Goal: Transaction & Acquisition: Purchase product/service

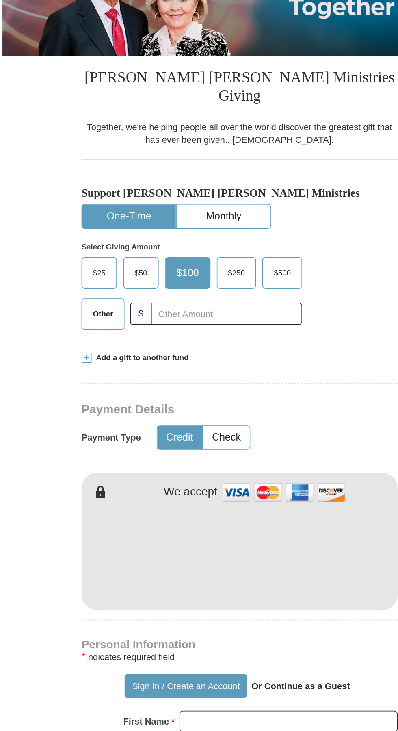
click at [106, 331] on span "Other" at bounding box center [111, 337] width 21 height 12
click at [0, 0] on input "Other" at bounding box center [0, 0] width 0 height 0
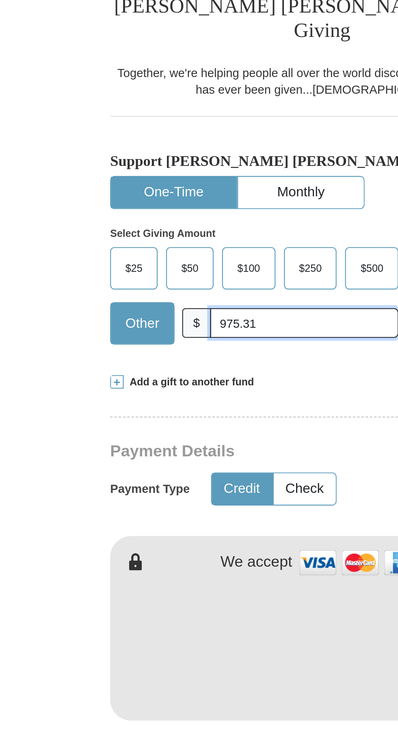
type input "975.31"
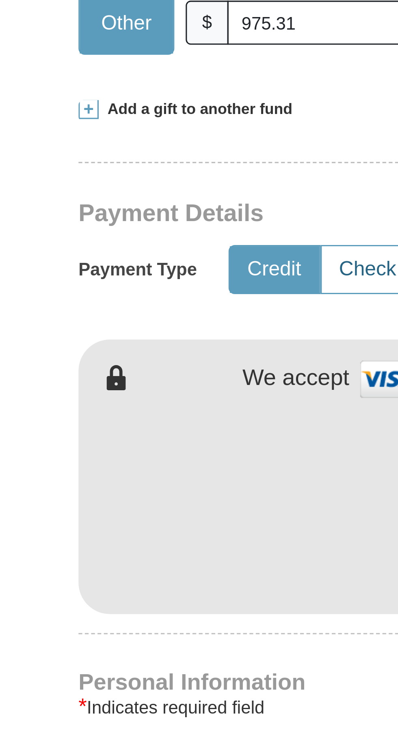
click at [188, 409] on button "Check" at bounding box center [191, 416] width 30 height 15
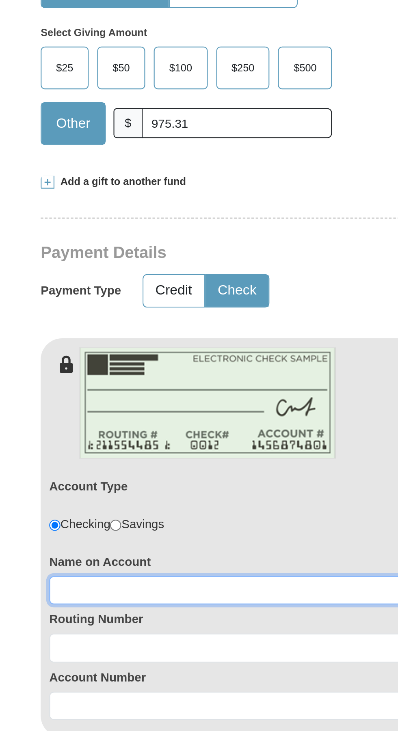
click at [116, 552] on input at bounding box center [198, 559] width 195 height 14
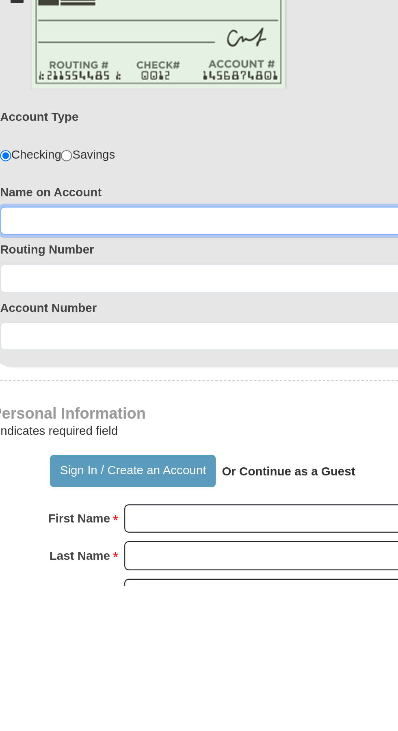
type input "Debra Pittmon"
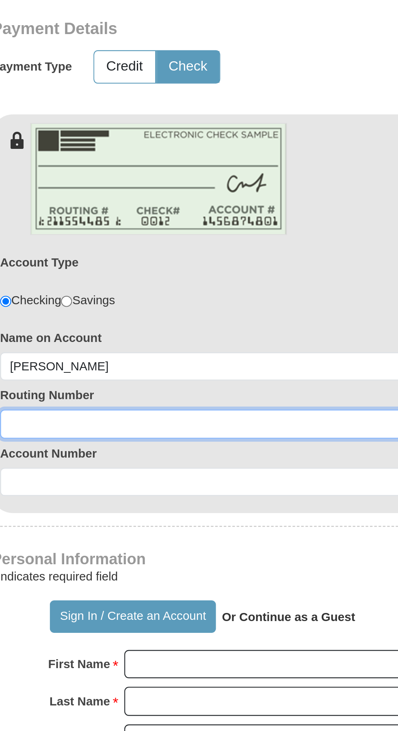
click at [121, 579] on input at bounding box center [198, 586] width 195 height 14
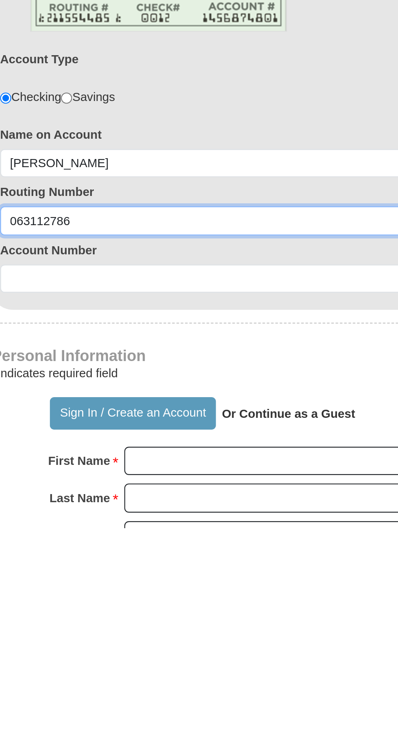
type input "063112786"
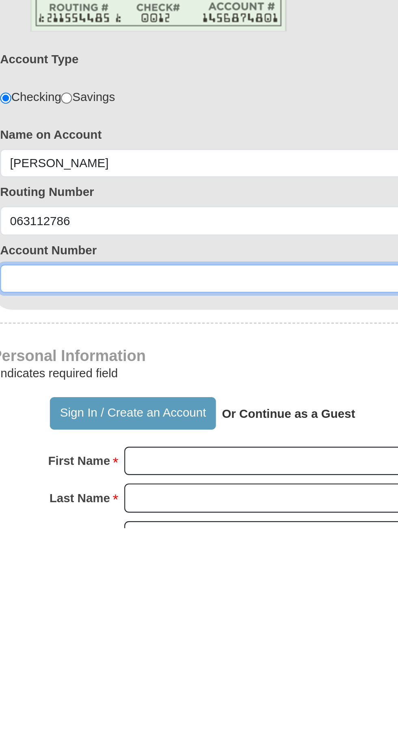
click at [121, 606] on input at bounding box center [198, 613] width 195 height 14
type input "0005838271"
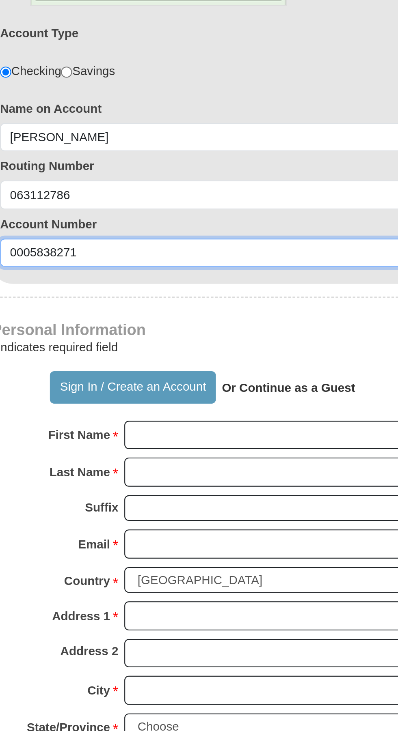
scroll to position [109, 0]
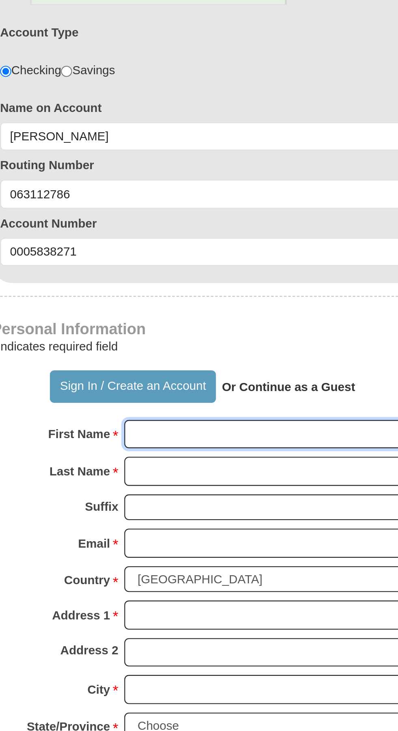
click at [173, 584] on input "First Name *" at bounding box center [230, 591] width 140 height 14
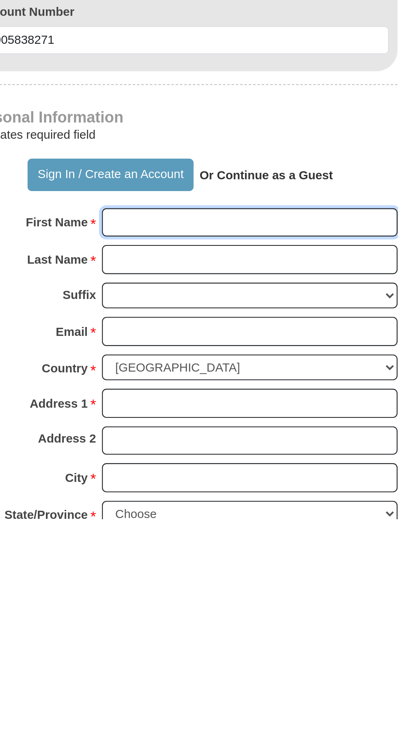
type input "Debra"
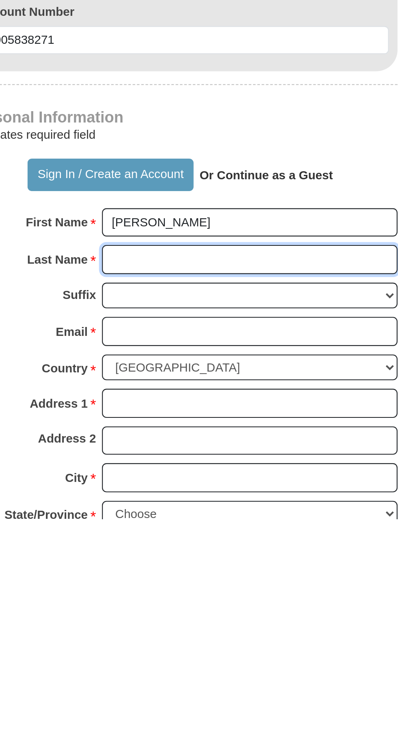
type input "Pittmon"
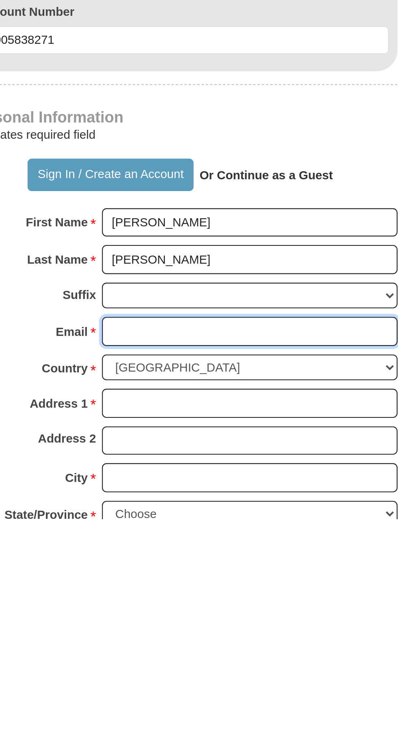
type input "pittmondebra@yahoo.com"
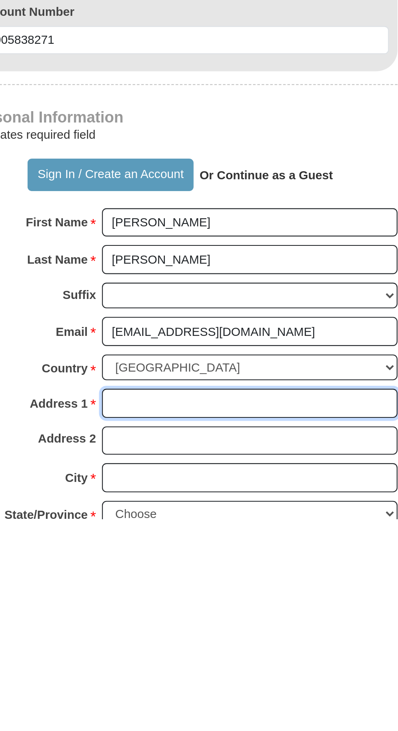
type input "172 Hill Drive"
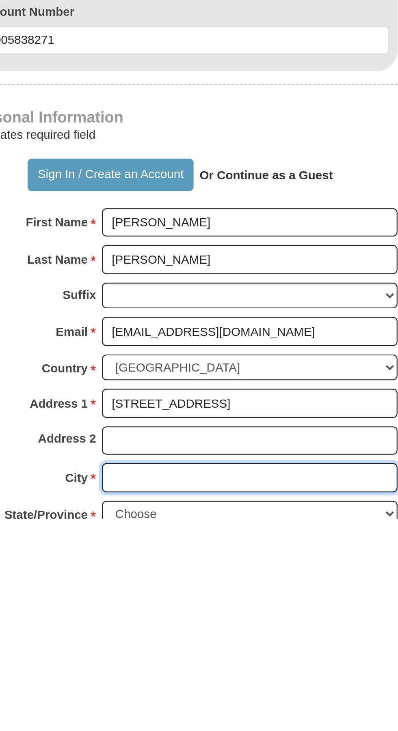
type input "Panama City"
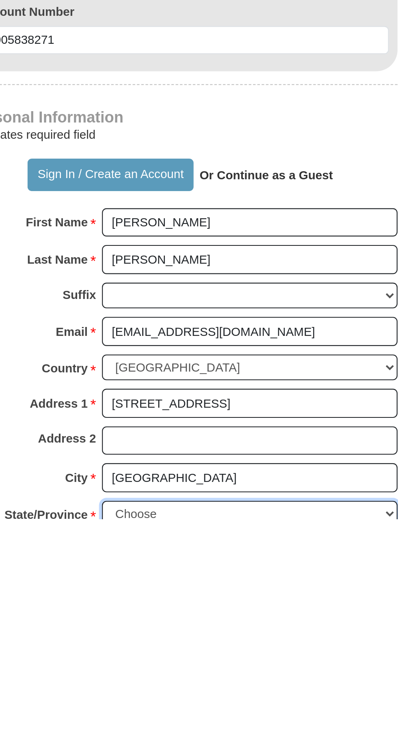
select select "FL"
type input "32404"
type input "8502508500"
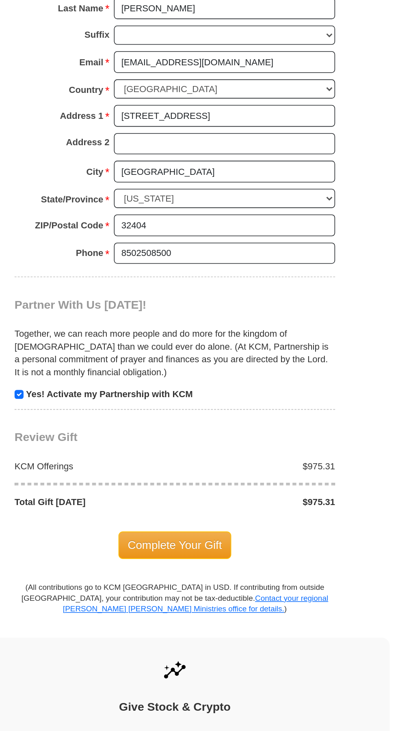
scroll to position [444, 0]
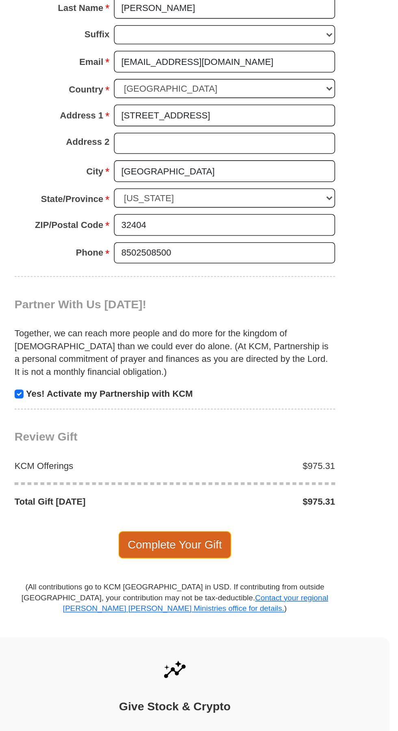
click at [194, 604] on span "Complete Your Gift" at bounding box center [199, 612] width 72 height 17
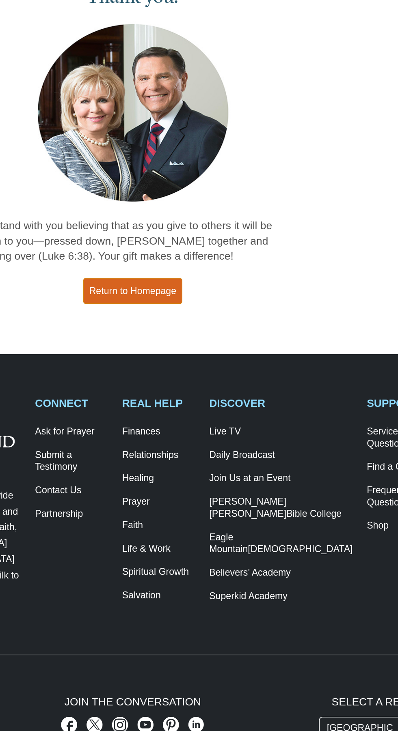
click at [194, 232] on link "Return to Homepage" at bounding box center [199, 230] width 60 height 16
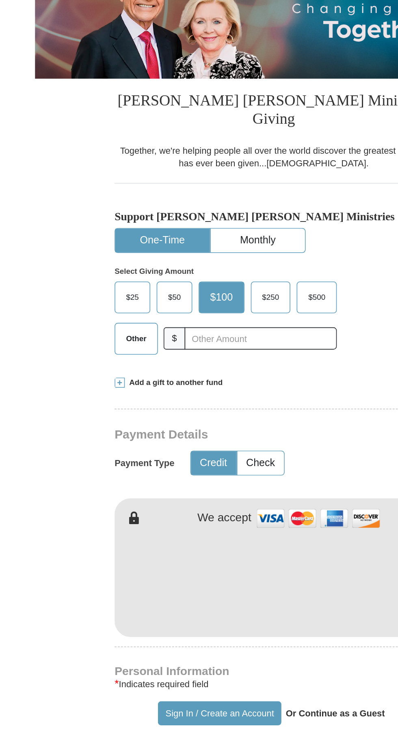
click at [108, 331] on span "Other" at bounding box center [111, 337] width 21 height 12
click at [0, 0] on input "Other" at bounding box center [0, 0] width 0 height 0
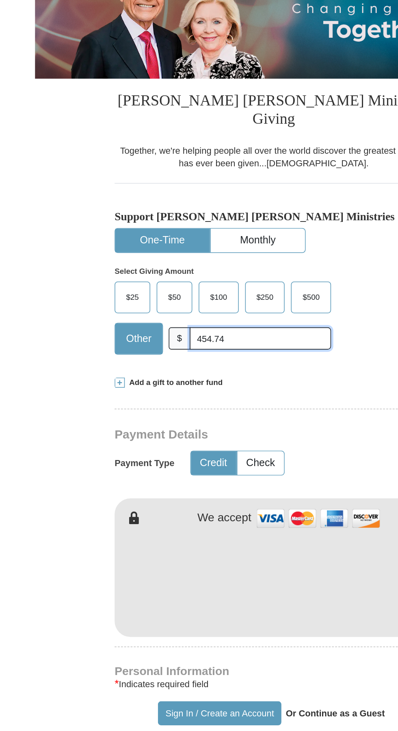
type input "454.74"
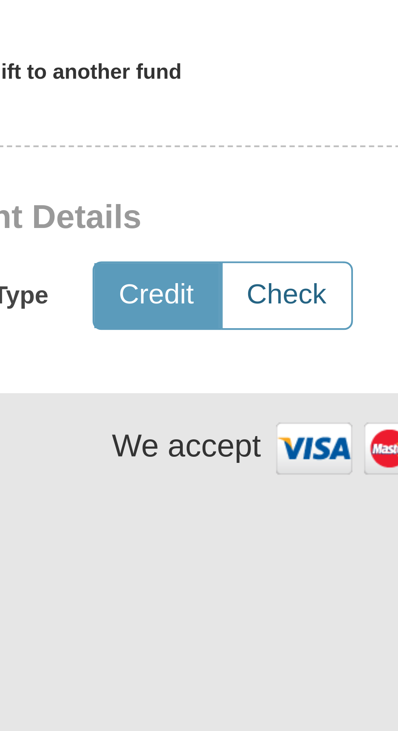
click at [187, 409] on button "Check" at bounding box center [191, 416] width 30 height 15
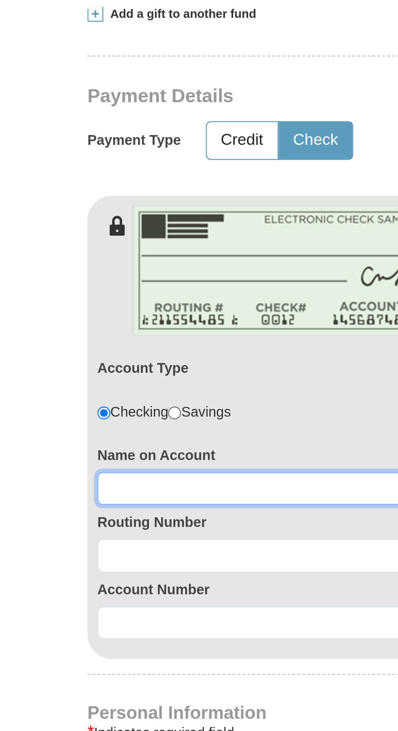
click at [114, 552] on input at bounding box center [198, 559] width 195 height 14
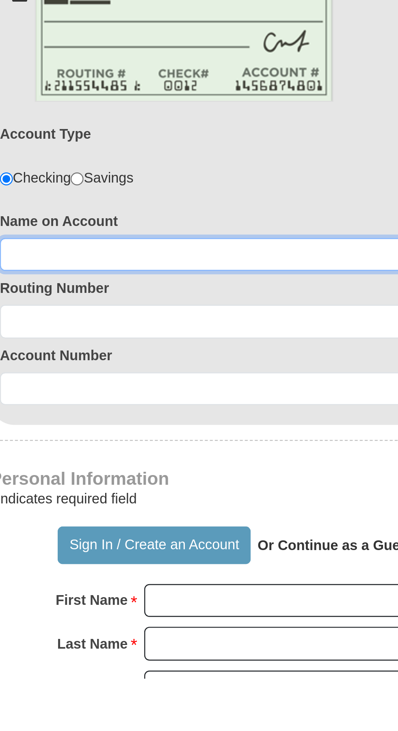
type input "Debra Pittmon"
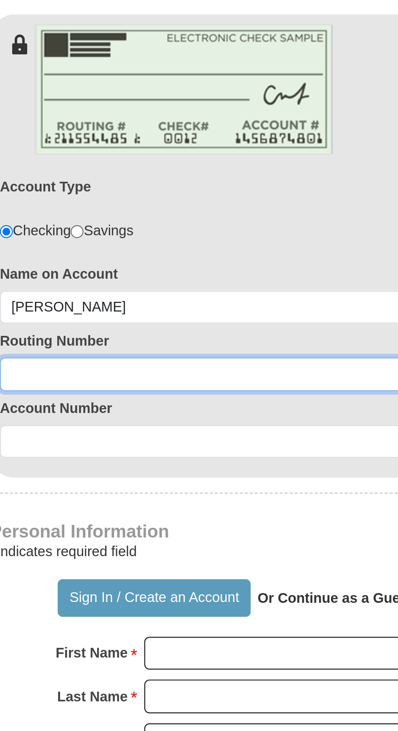
click at [113, 579] on input at bounding box center [198, 586] width 195 height 14
type input "063112786"
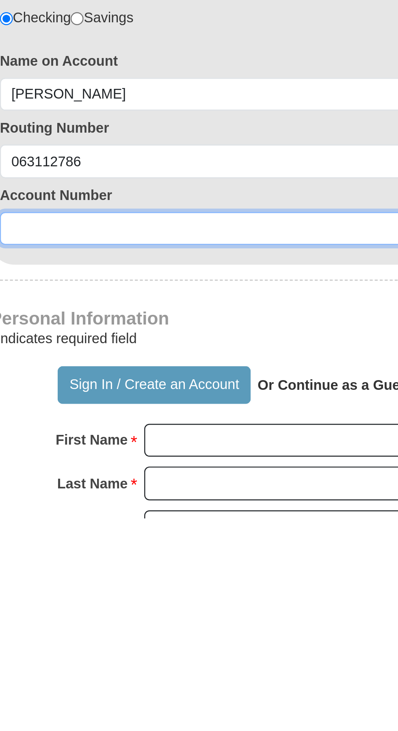
click at [109, 606] on input at bounding box center [198, 613] width 195 height 14
type input "0005838271"
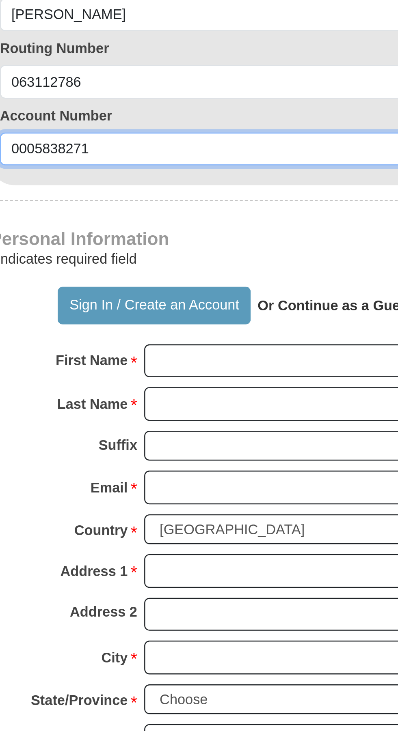
scroll to position [121, 0]
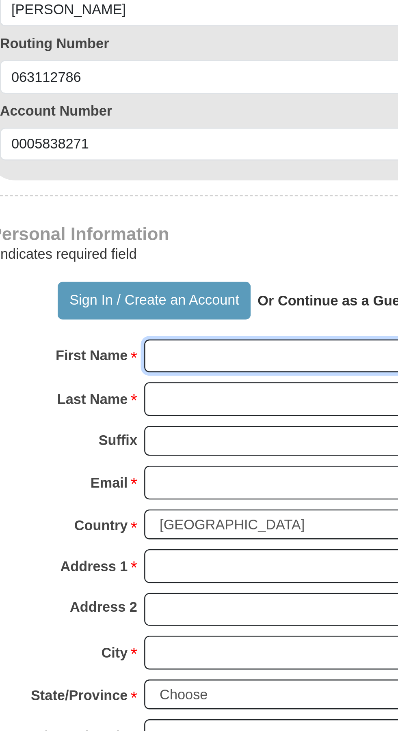
click at [170, 572] on input "First Name *" at bounding box center [230, 579] width 140 height 14
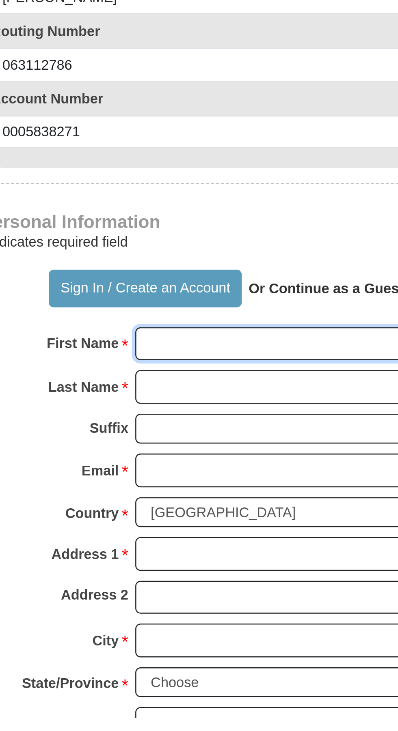
scroll to position [121, 0]
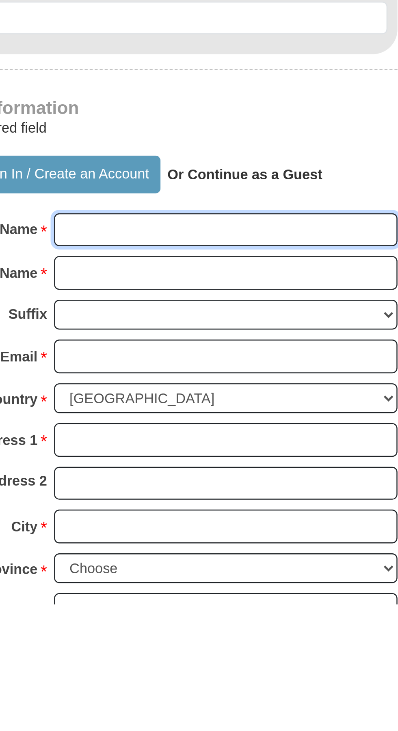
type input "Debra"
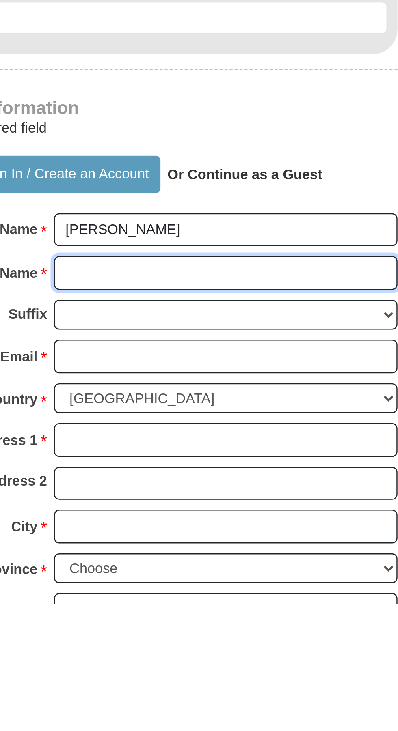
type input "Pittmon"
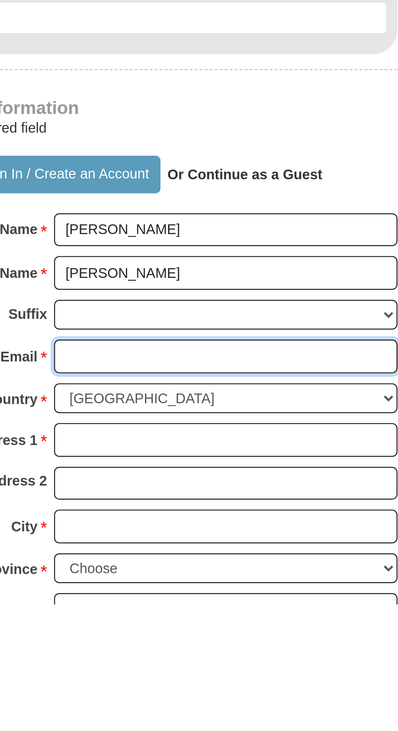
type input "pittmondebra@yahoo.com"
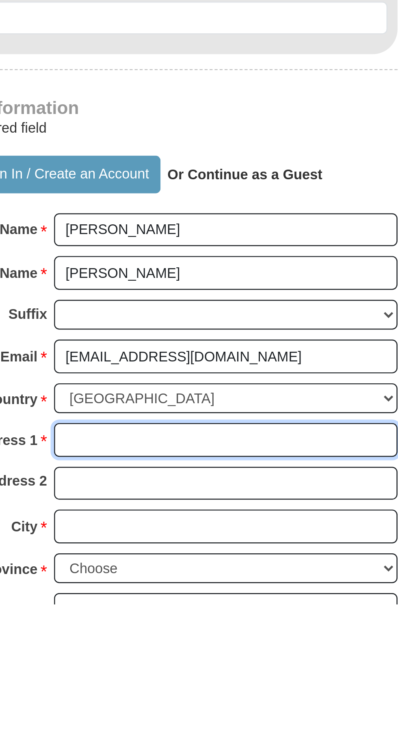
type input "172 Hill Drive"
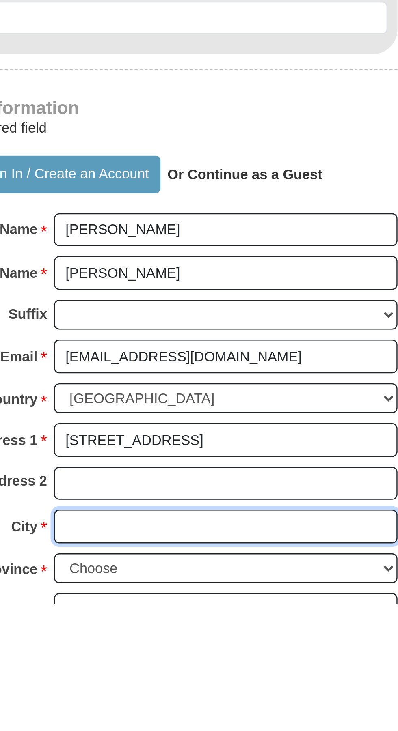
type input "Panama City"
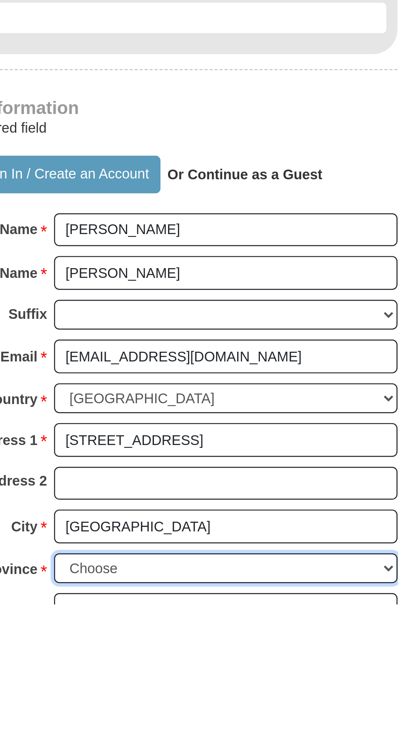
select select "FL"
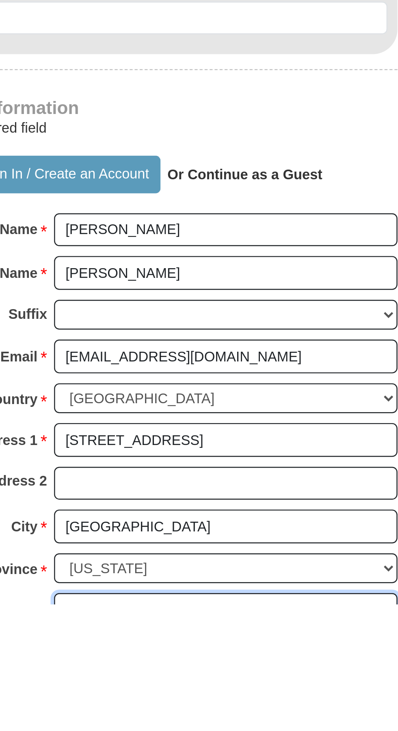
type input "32404"
type input "8502508500"
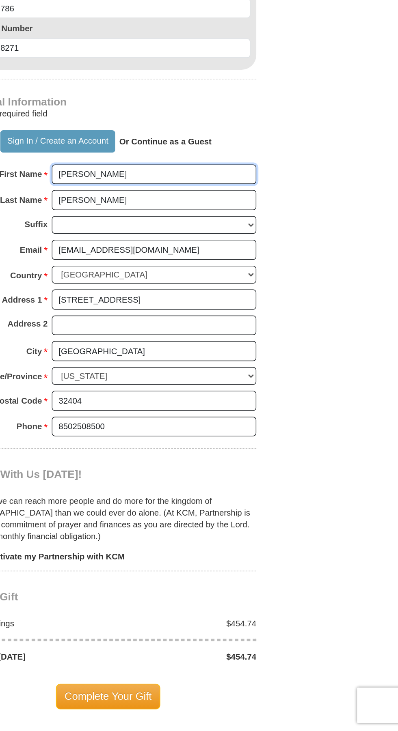
scroll to position [350, 0]
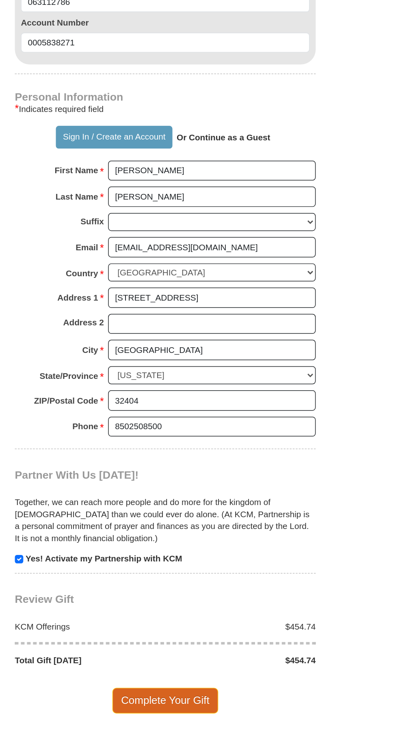
click at [192, 699] on span "Complete Your Gift" at bounding box center [199, 707] width 72 height 17
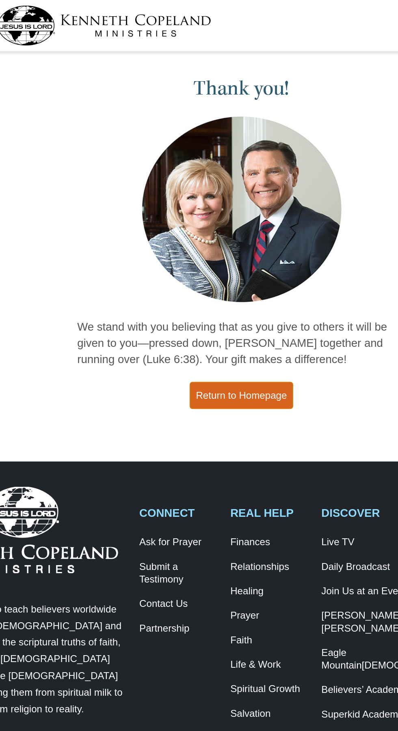
click at [191, 234] on link "Return to Homepage" at bounding box center [199, 230] width 60 height 16
